Goal: Task Accomplishment & Management: Use online tool/utility

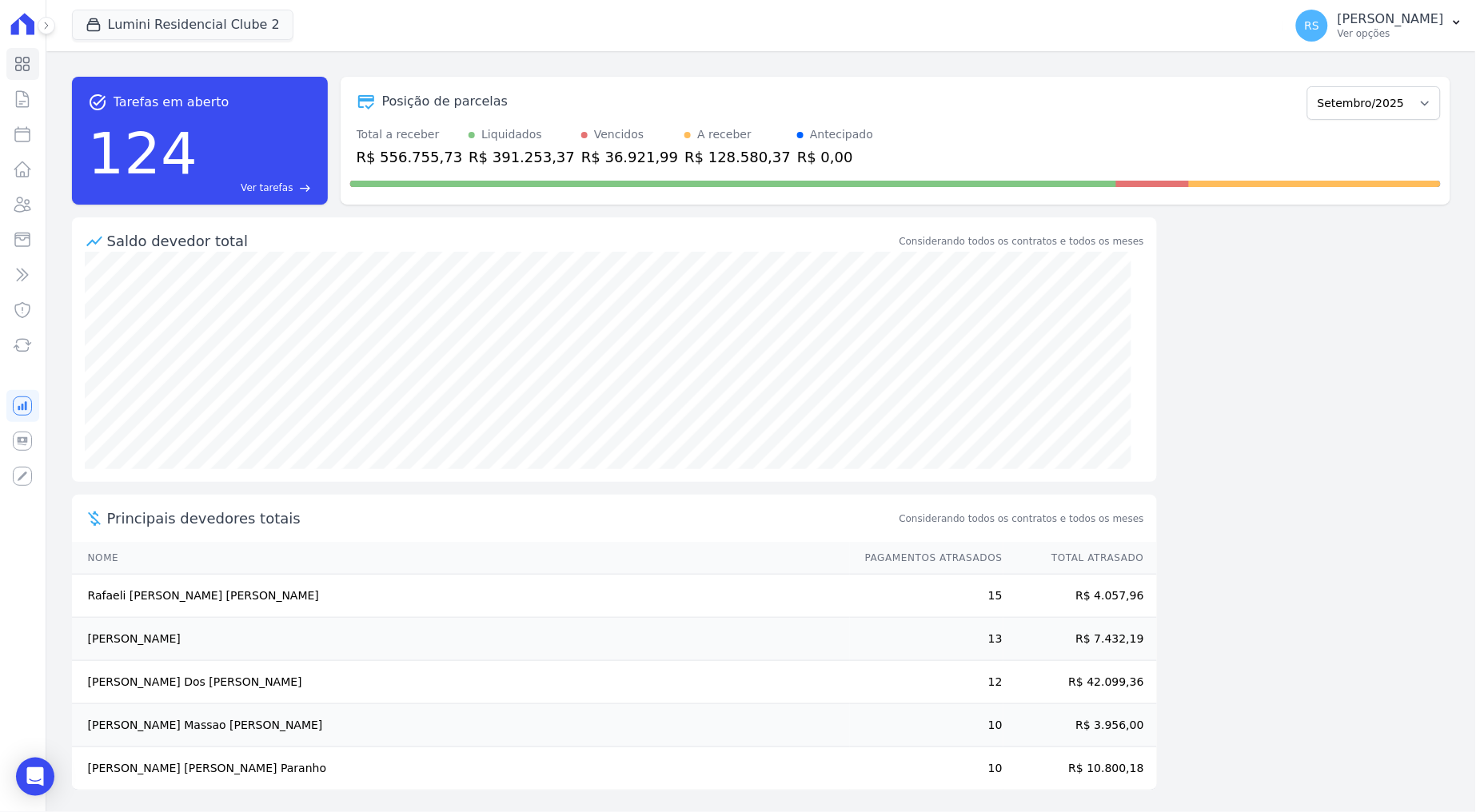
click at [515, 62] on div "task_alt Tarefas em aberto 124 Ver tarefas east Posição de parcelas Março/2024 …" at bounding box center [761, 432] width 1429 height 761
click at [23, 135] on icon at bounding box center [22, 134] width 19 height 19
select select
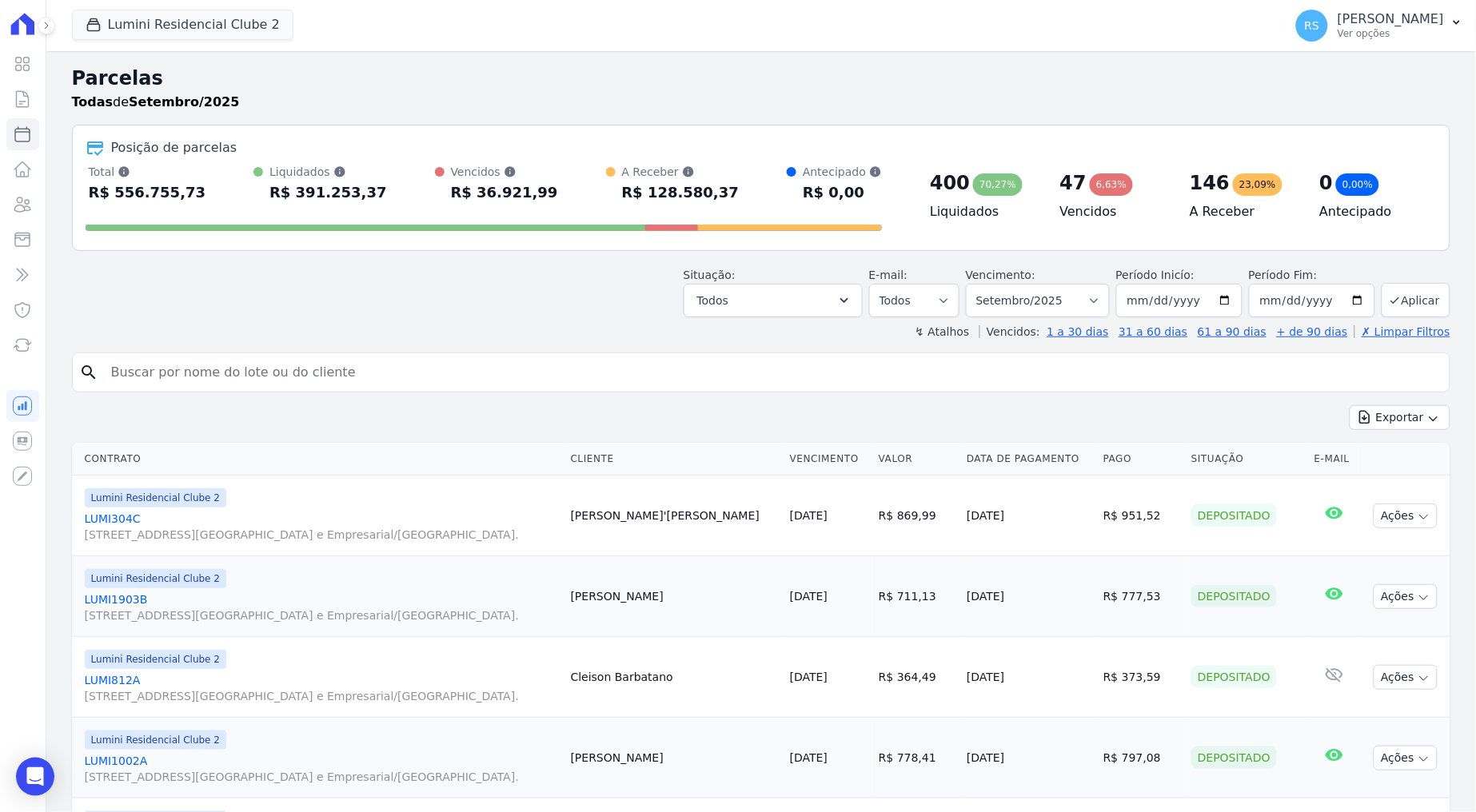
click at [549, 381] on input "search" at bounding box center [772, 372] width 1342 height 32
paste input "[PERSON_NAME] [PERSON_NAME] ("
type input "[PERSON_NAME] [PERSON_NAME]"
click at [549, 381] on input "LUCAS DA SILVA GARCIA" at bounding box center [772, 372] width 1342 height 32
select select
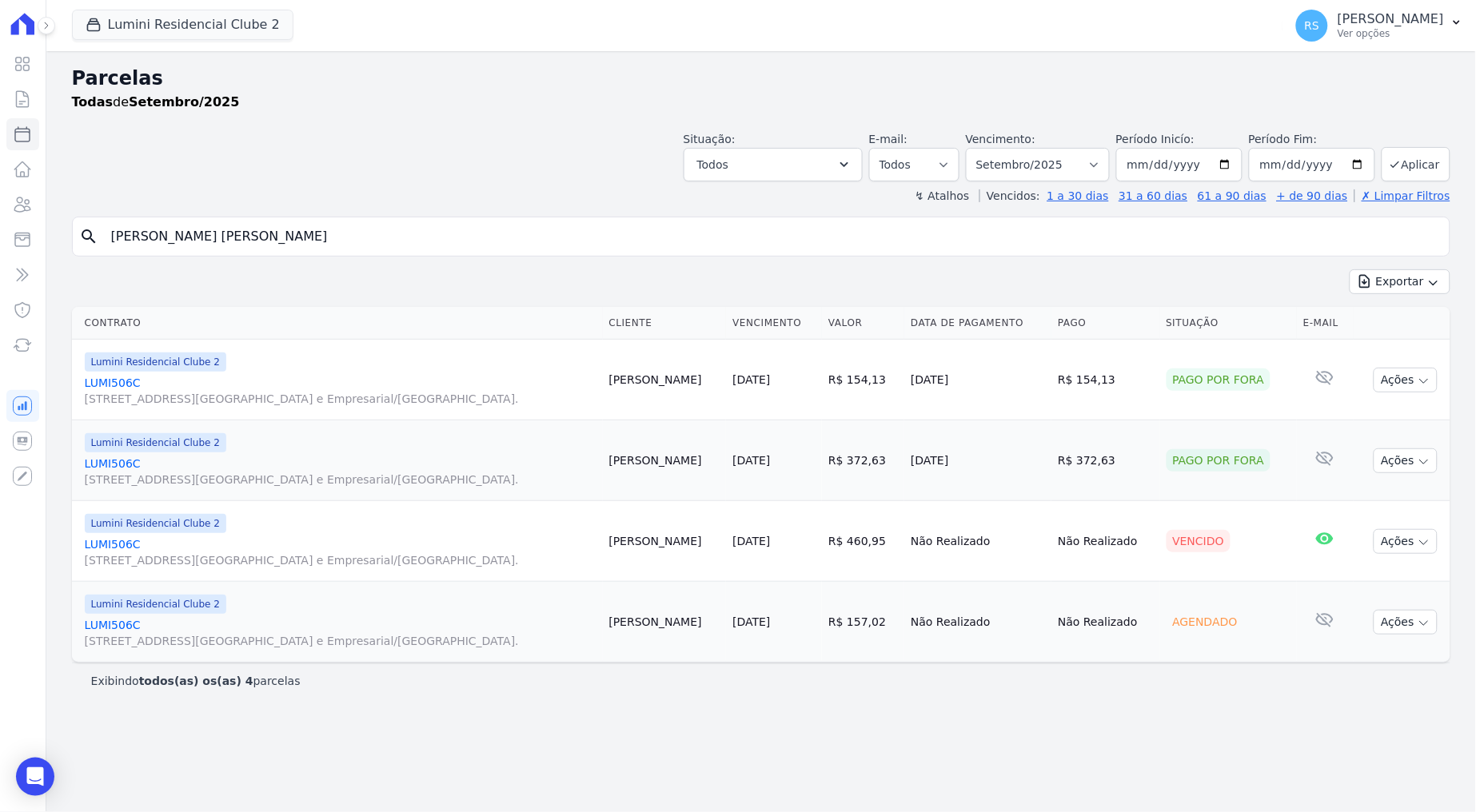
click at [537, 273] on div "Exportar Exportar PDF Exportar CSV" at bounding box center [761, 288] width 1379 height 38
click at [535, 273] on div "Exportar Exportar PDF Exportar CSV" at bounding box center [761, 288] width 1379 height 38
drag, startPoint x: 498, startPoint y: 418, endPoint x: 1103, endPoint y: 104, distance: 681.6
click at [1103, 104] on div "Todas de Setembro/2025" at bounding box center [761, 102] width 1379 height 19
click at [986, 48] on div "Lumini Residencial Clube 2 Quattro Lumini Clube Residencial Lumini Residencial …" at bounding box center [674, 25] width 1206 height 52
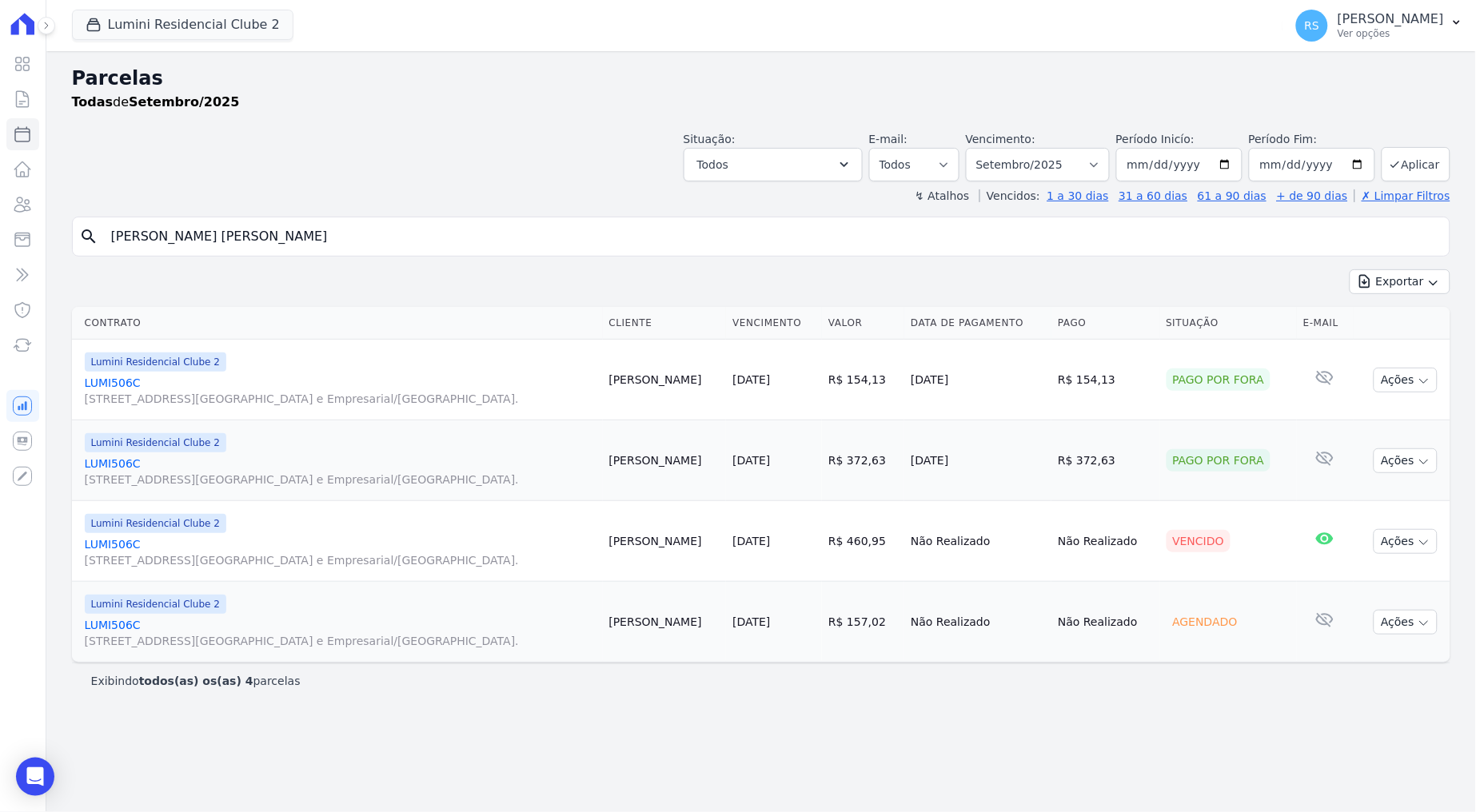
click at [984, 74] on h2 "Parcelas" at bounding box center [761, 78] width 1379 height 29
click at [758, 725] on div "Parcelas Todas de Setembro/2025 Situação: Agendado Em Aberto Pago Processando C…" at bounding box center [761, 432] width 1429 height 761
drag, startPoint x: 353, startPoint y: 143, endPoint x: 356, endPoint y: 180, distance: 37.1
click at [353, 143] on div "Situação: Agendado Em Aberto Pago Processando Cancelado Vencido Transferindo De…" at bounding box center [761, 154] width 1379 height 57
click at [287, 229] on input "LUCAS DA SILVA GARCIA" at bounding box center [772, 236] width 1342 height 32
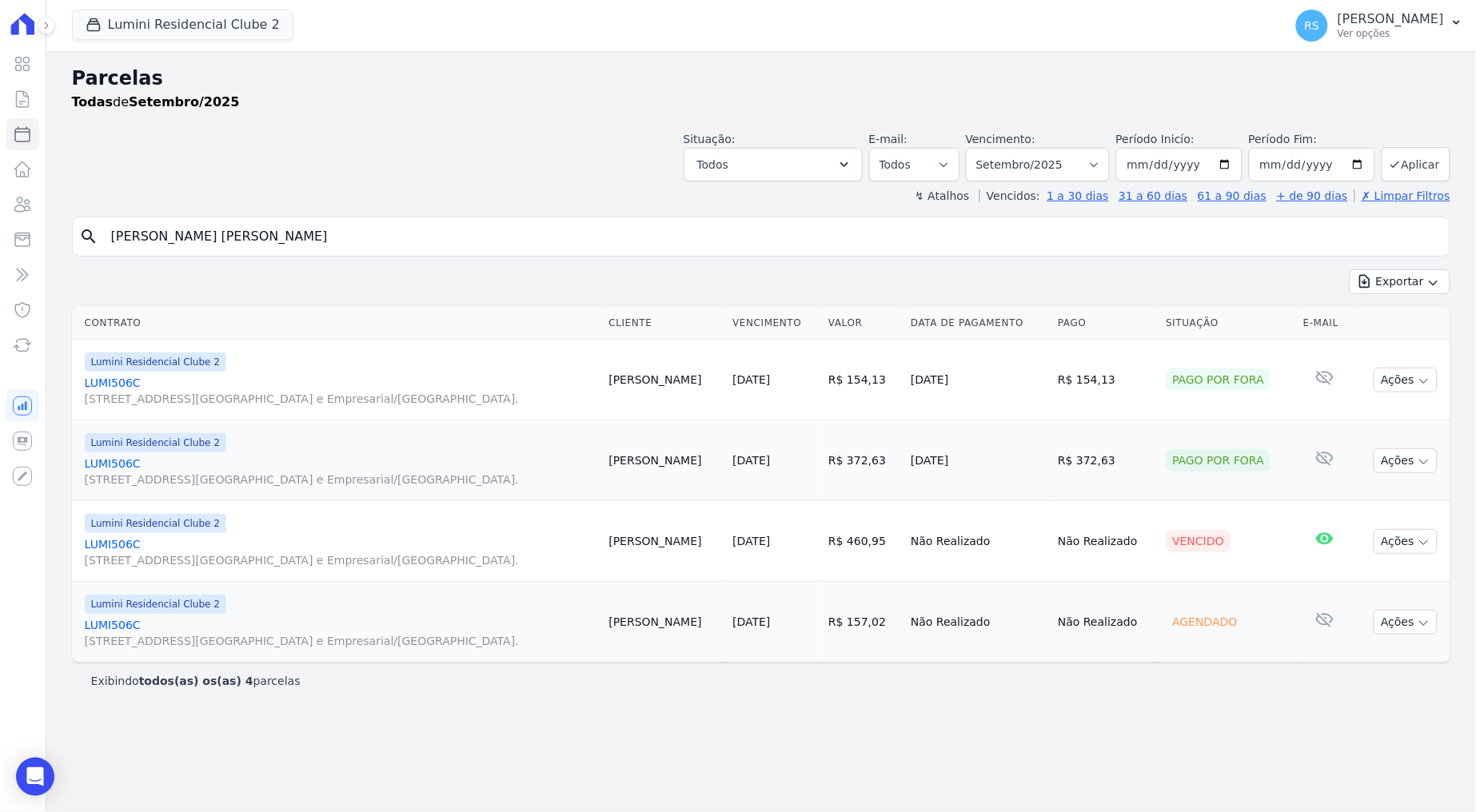
click at [287, 229] on input "LUCAS DA SILVA GARCIA" at bounding box center [772, 236] width 1342 height 32
click at [284, 230] on input "LUCAS DA SILVA GARCIA" at bounding box center [772, 236] width 1342 height 32
drag, startPoint x: 611, startPoint y: 86, endPoint x: 592, endPoint y: 84, distance: 19.1
click at [592, 84] on h2 "Parcelas" at bounding box center [761, 78] width 1379 height 29
drag, startPoint x: 583, startPoint y: 79, endPoint x: 540, endPoint y: 74, distance: 43.3
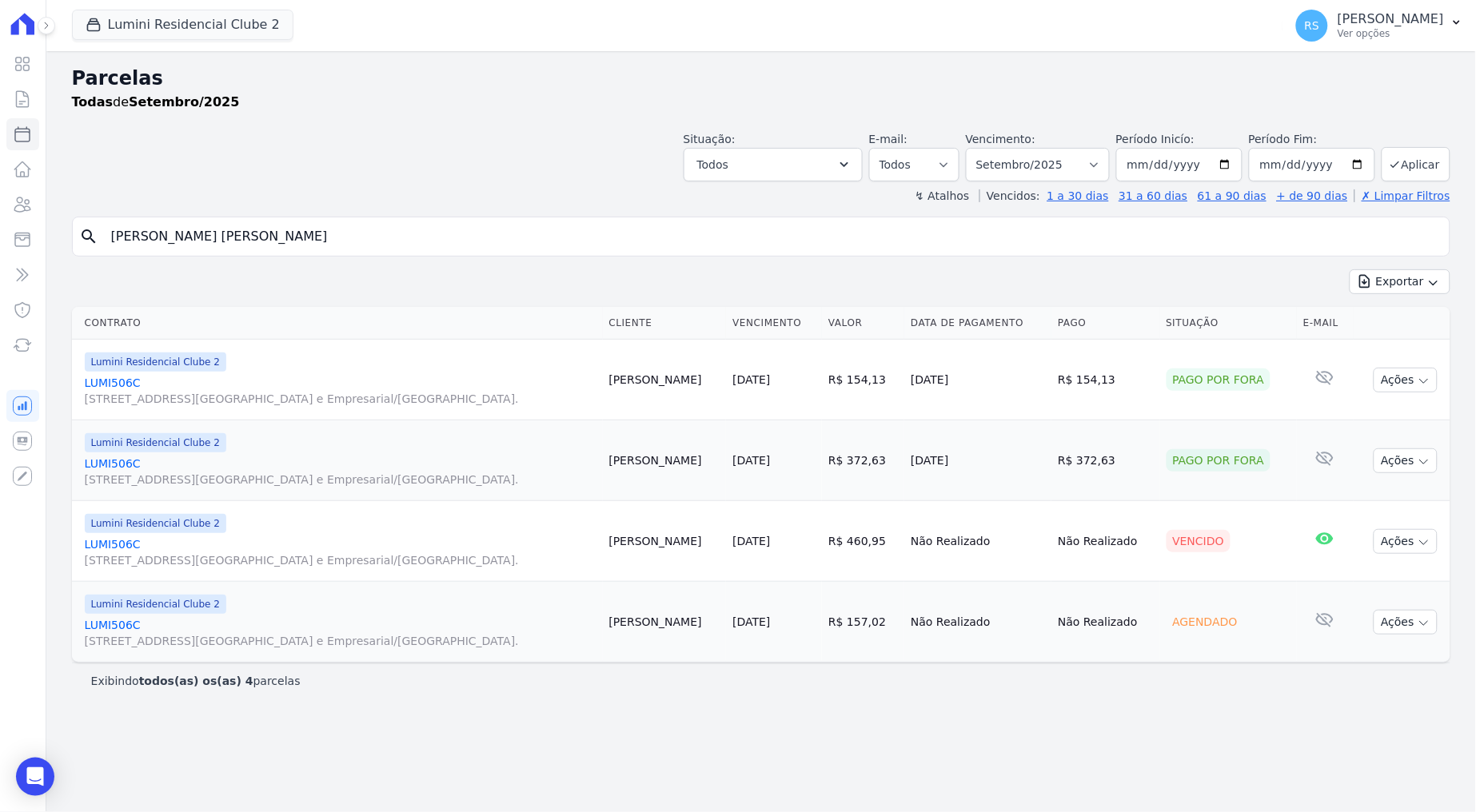
click at [540, 74] on h2 "Parcelas" at bounding box center [761, 78] width 1379 height 29
click at [520, 91] on h2 "Parcelas" at bounding box center [761, 78] width 1379 height 29
drag, startPoint x: 520, startPoint y: 91, endPoint x: 482, endPoint y: 88, distance: 38.1
click at [482, 90] on h2 "Parcelas" at bounding box center [761, 78] width 1379 height 29
drag, startPoint x: 482, startPoint y: 88, endPoint x: 474, endPoint y: 89, distance: 8.1
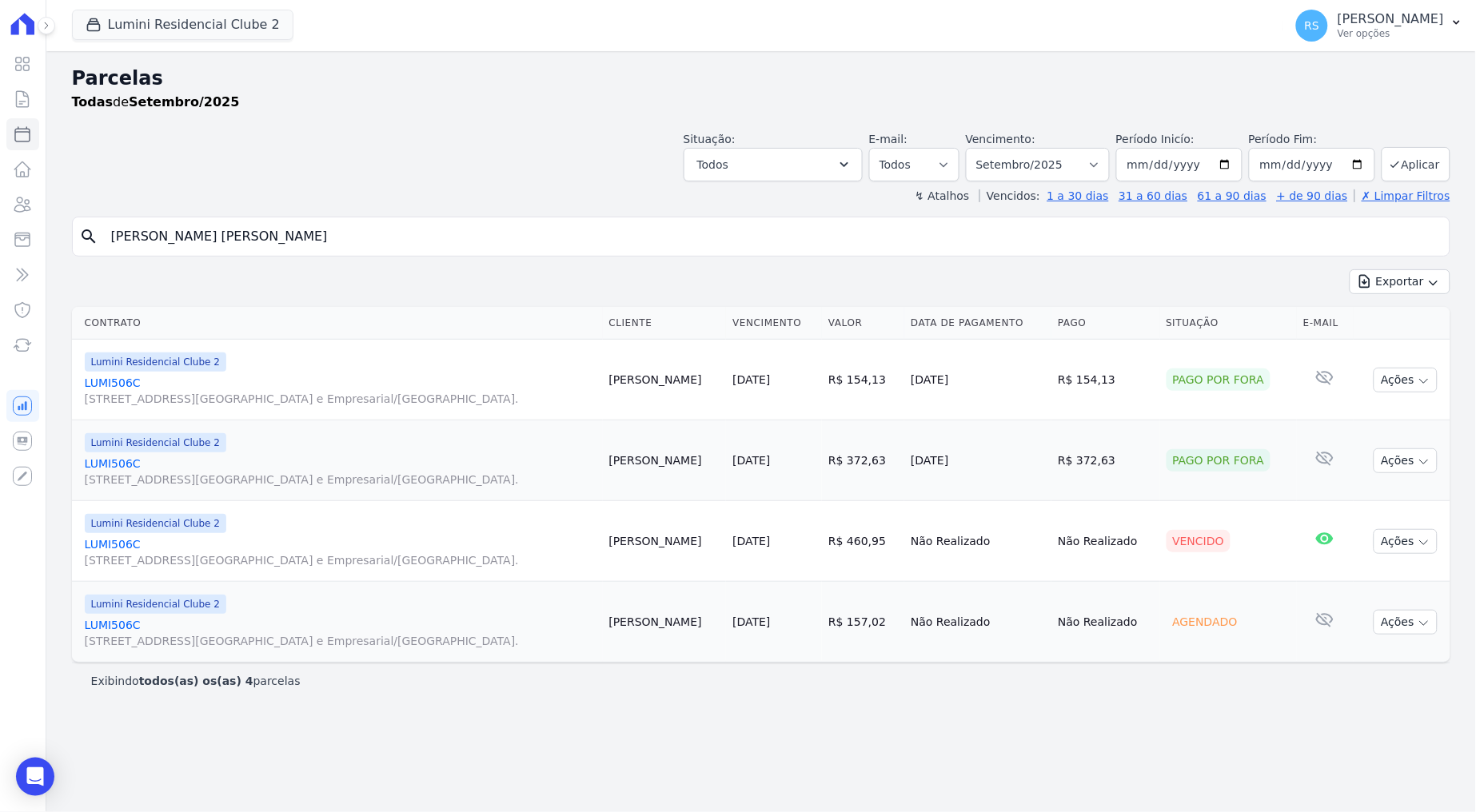
drag, startPoint x: 474, startPoint y: 89, endPoint x: 443, endPoint y: 78, distance: 32.9
click at [443, 78] on h2 "Parcelas" at bounding box center [761, 78] width 1379 height 29
click at [188, 293] on div "Exportar Exportar PDF Exportar CSV" at bounding box center [761, 288] width 1379 height 38
click at [530, 190] on div "↯ Atalhos Vencidos: 1 a 30 dias 31 a 60 dias 61 a 90 dias + de 90 dias ✗ Limpar…" at bounding box center [761, 195] width 1379 height 16
drag, startPoint x: 531, startPoint y: 189, endPoint x: 511, endPoint y: 151, distance: 42.9
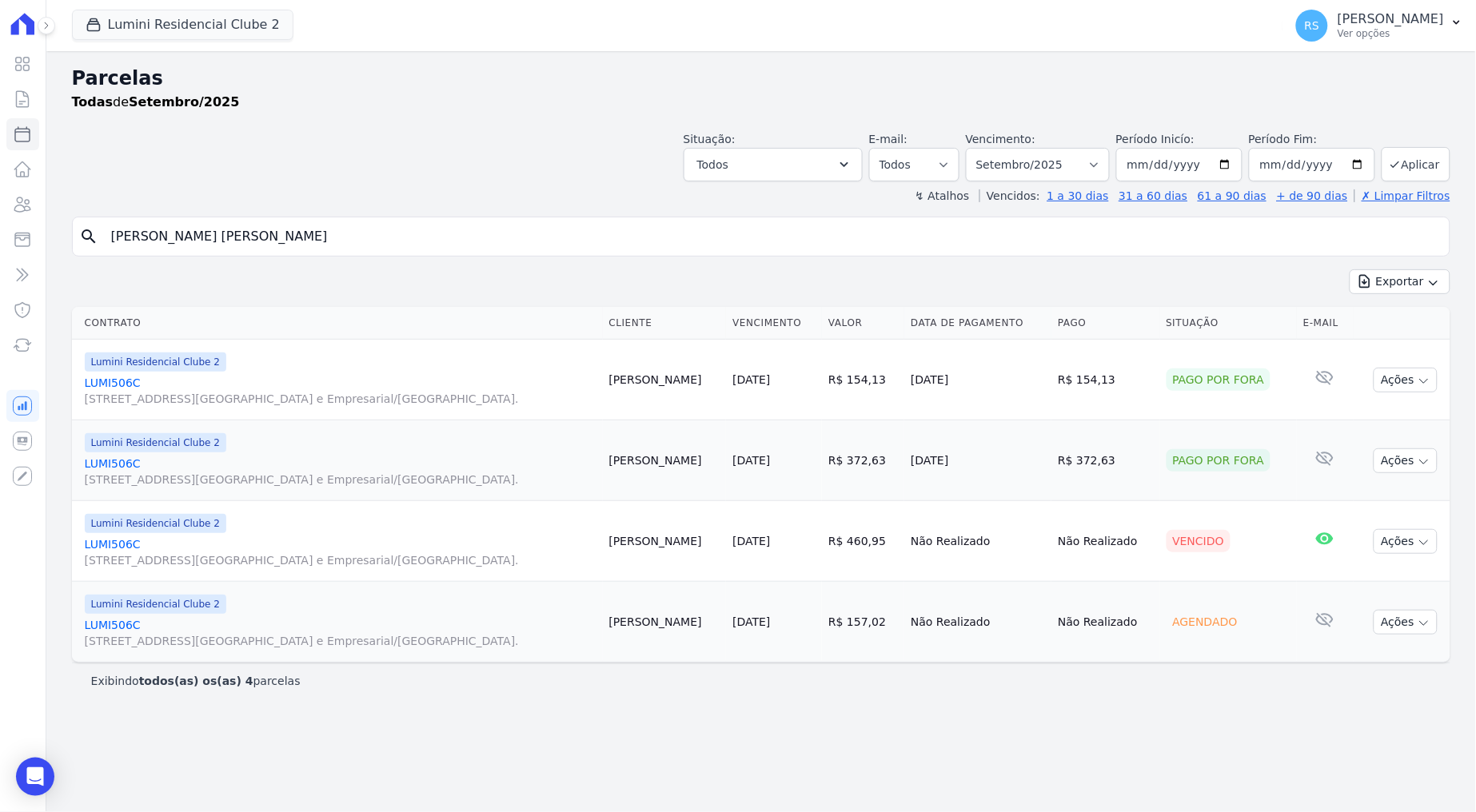
click at [511, 151] on div "Situação: Agendado Em Aberto Pago Processando Cancelado Vencido Transferindo De…" at bounding box center [761, 154] width 1379 height 57
click at [573, 113] on div "Parcelas Todas de Setembro/2025" at bounding box center [761, 95] width 1379 height 61
click at [97, 542] on link "LUMI506C Alameda Rio Negro, 503, Sala 207, Alphaville Centro Industrial e Empre…" at bounding box center [340, 552] width 511 height 32
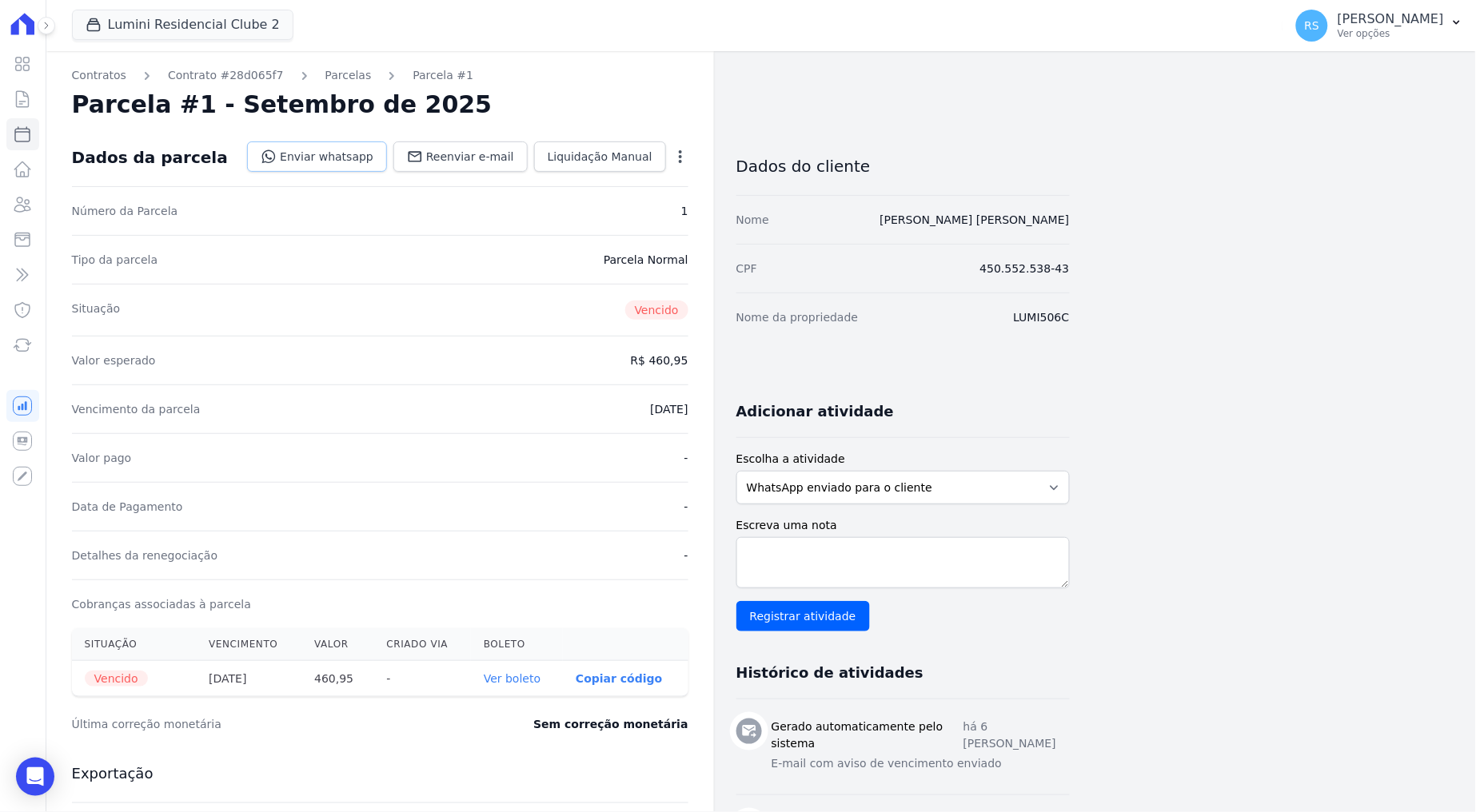
click at [372, 154] on link "Enviar whatsapp" at bounding box center [317, 156] width 140 height 30
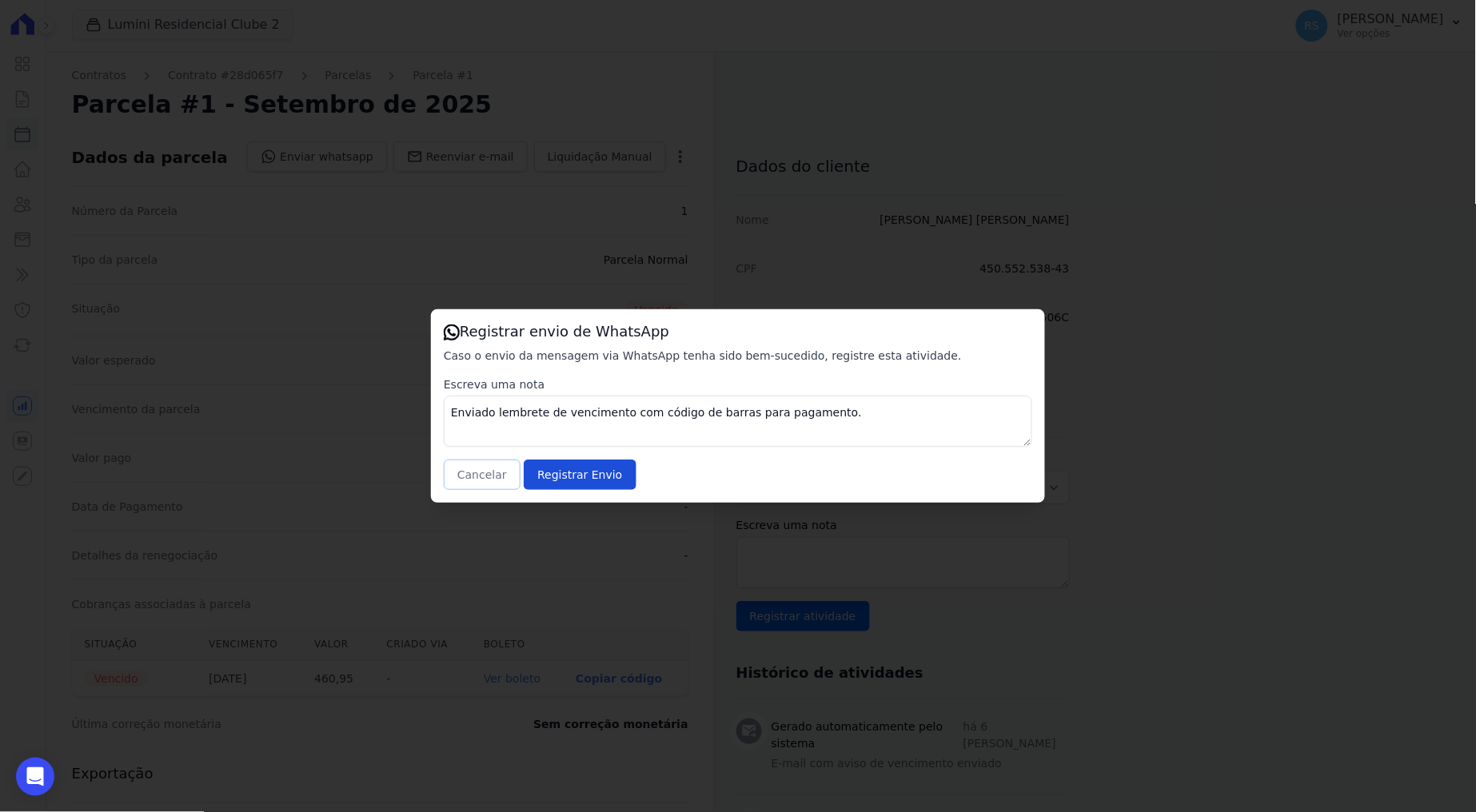
click at [468, 480] on button "Cancelar" at bounding box center [481, 475] width 76 height 30
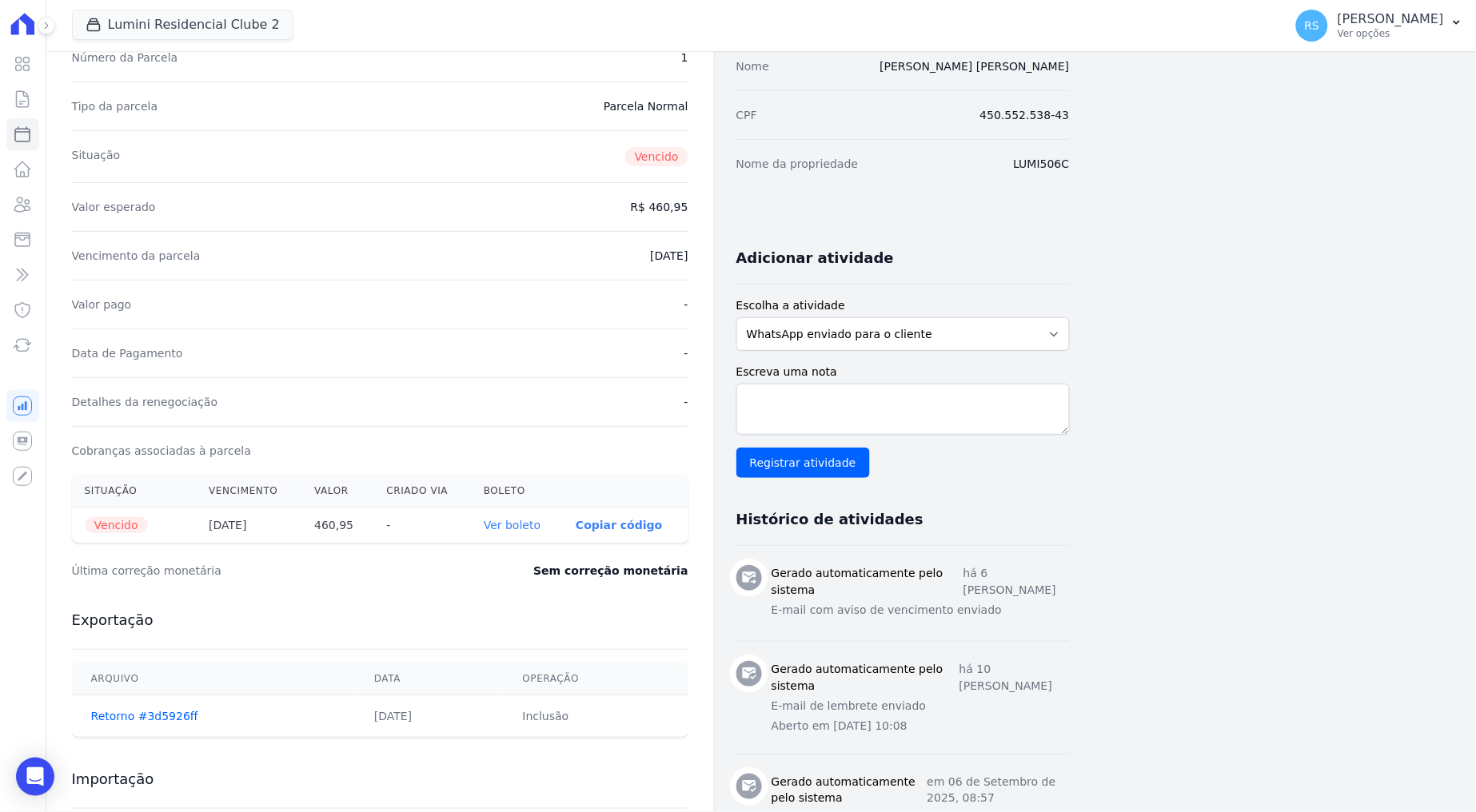
scroll to position [282, 0]
